Goal: Task Accomplishment & Management: Manage account settings

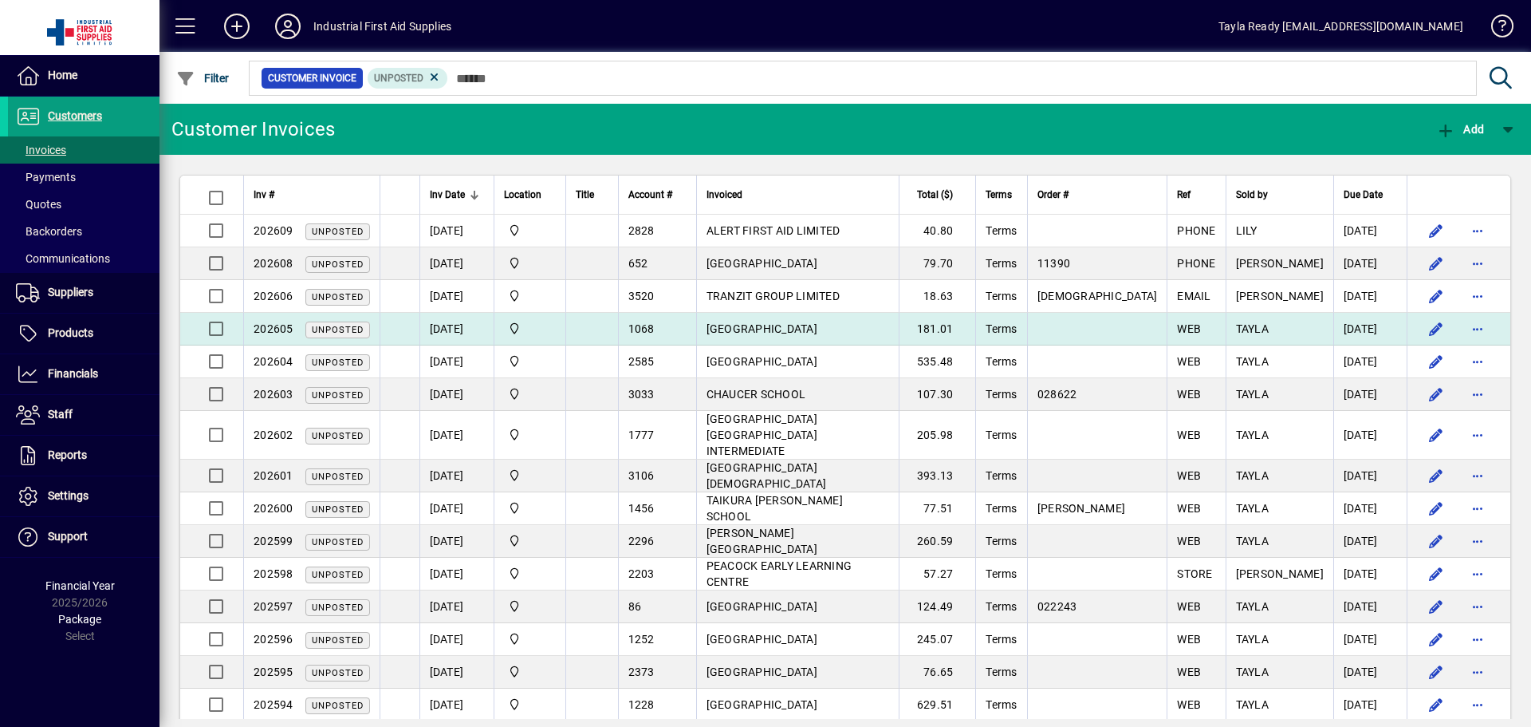
click at [898, 317] on td "LINCOLN HIGH SCHOOL" at bounding box center [797, 329] width 203 height 33
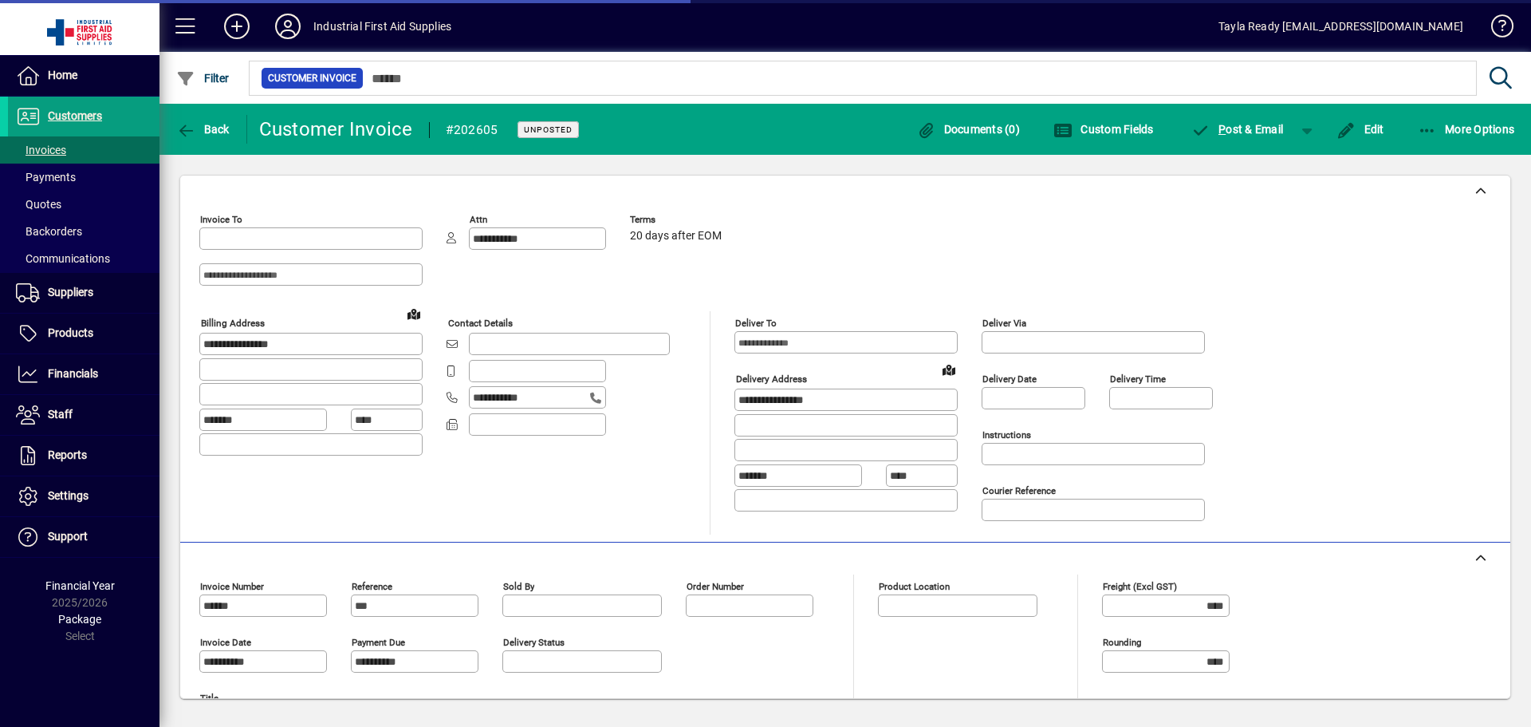
type input "**********"
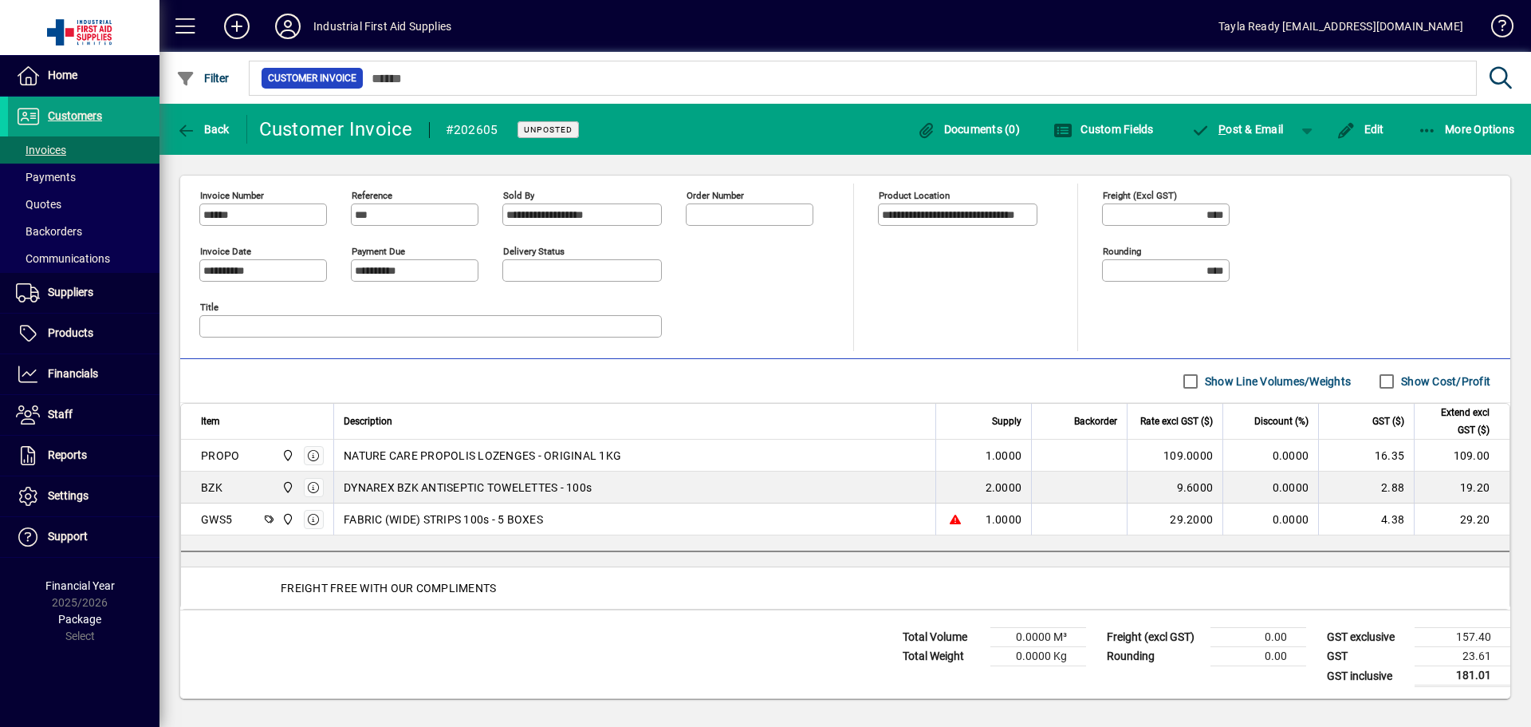
scroll to position [392, 0]
click at [202, 133] on span "Back" at bounding box center [202, 129] width 53 height 13
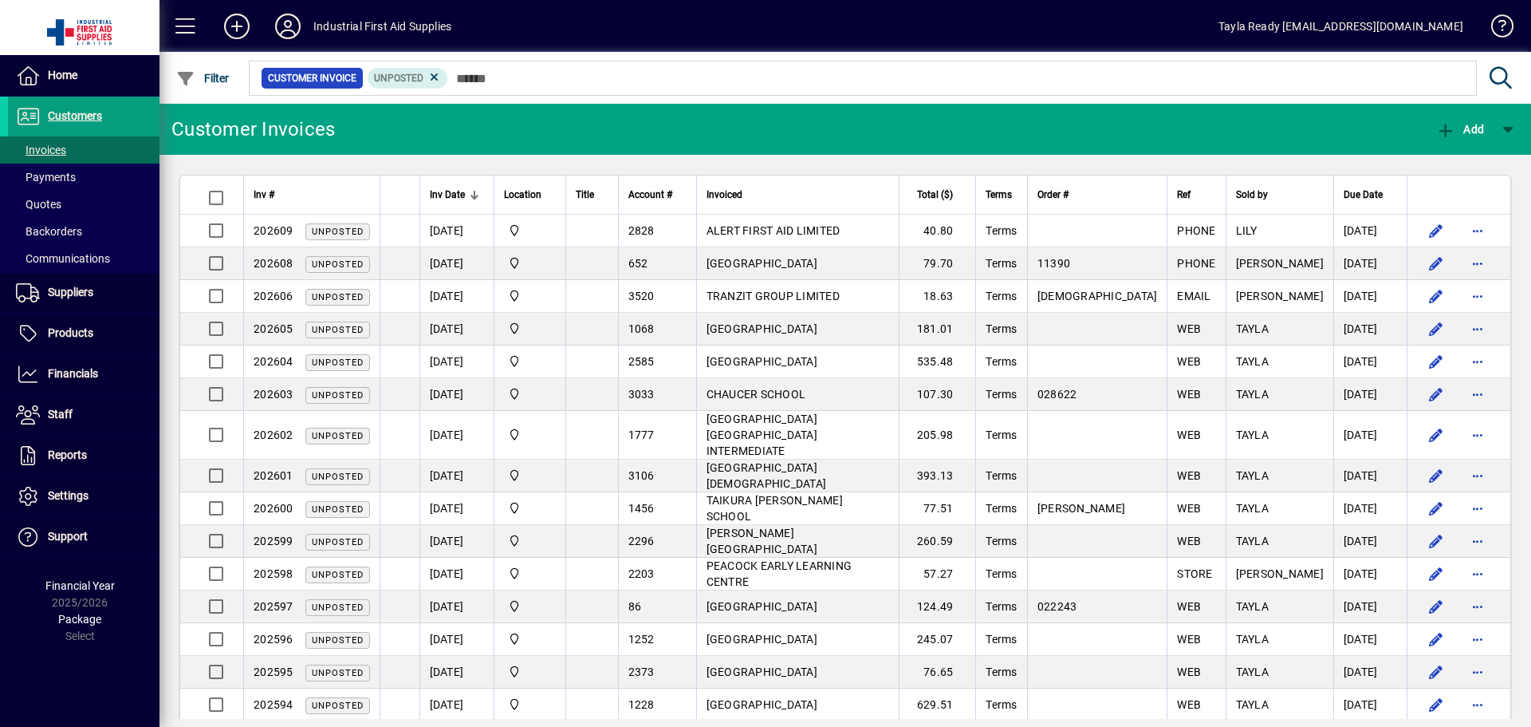
click at [597, 134] on mat-toolbar-row "Customer Invoices Add" at bounding box center [846, 129] width 1372 height 51
click at [294, 20] on icon at bounding box center [288, 27] width 32 height 26
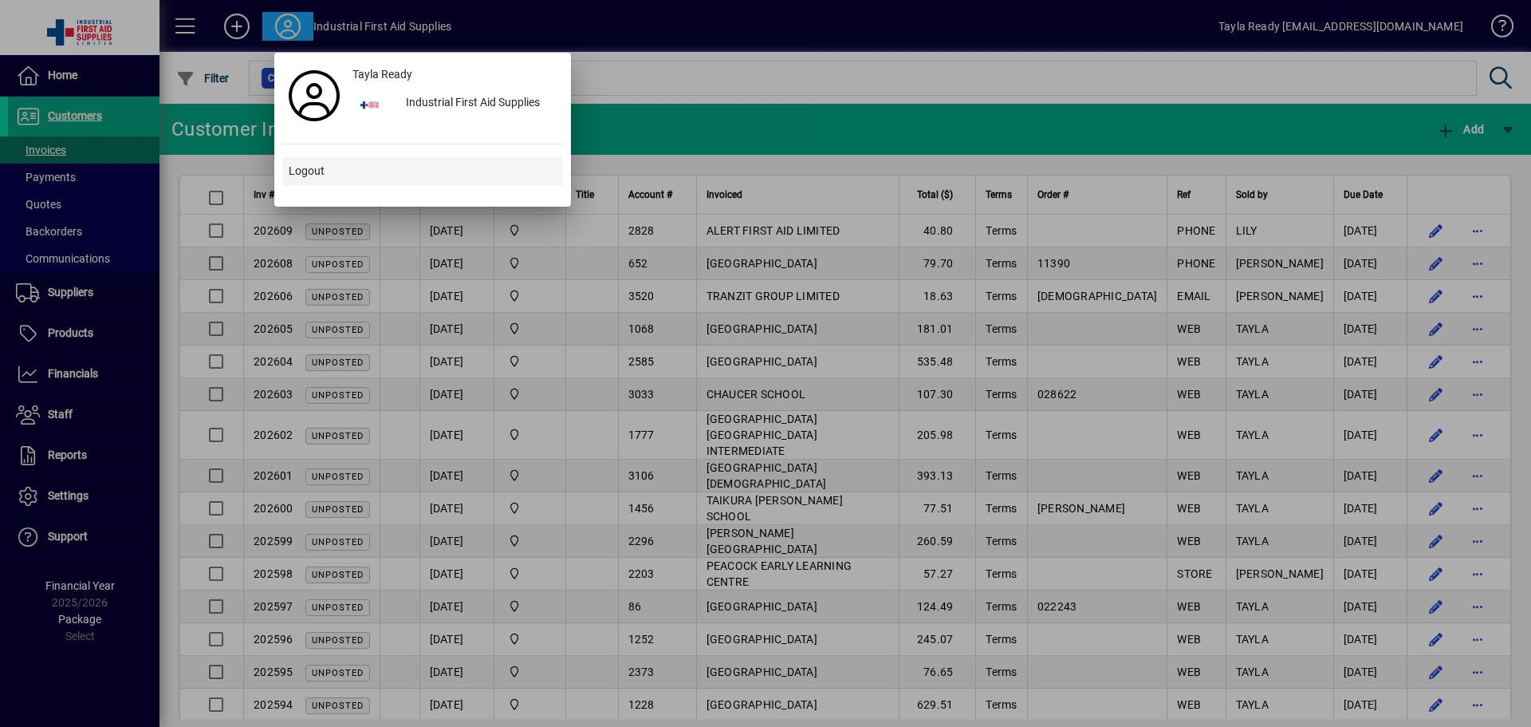
click at [336, 167] on span at bounding box center [422, 171] width 281 height 38
